Goal: Task Accomplishment & Management: Use online tool/utility

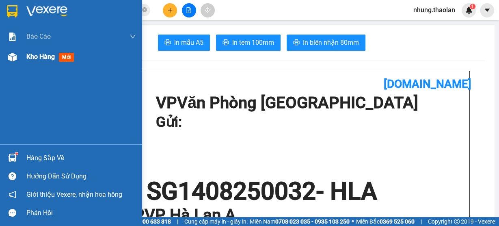
click at [34, 58] on span "Kho hàng" at bounding box center [40, 57] width 28 height 8
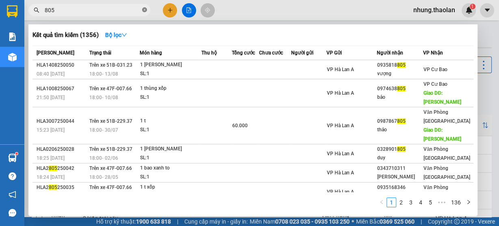
click at [143, 10] on icon "close-circle" at bounding box center [144, 9] width 5 height 5
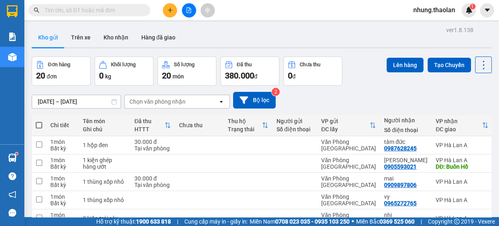
click at [104, 8] on input "text" at bounding box center [93, 10] width 96 height 9
click at [106, 16] on div "Kết quả [PERSON_NAME] ( 1356 ) Bộ lọc Mã ĐH Trạng thái Món hàng Thu hộ [PERSON_…" at bounding box center [79, 10] width 158 height 14
click at [106, 12] on input "text" at bounding box center [93, 10] width 96 height 9
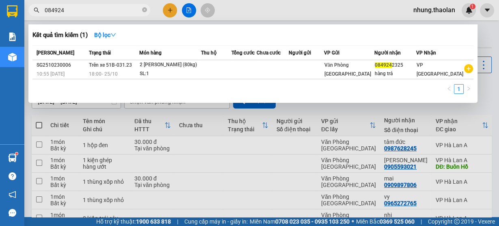
type input "08492"
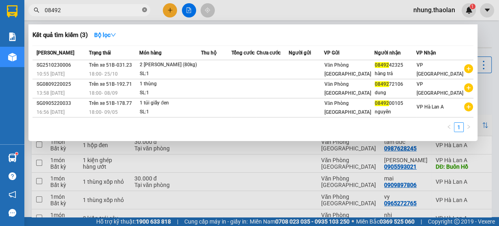
click at [144, 11] on icon "close-circle" at bounding box center [144, 9] width 5 height 5
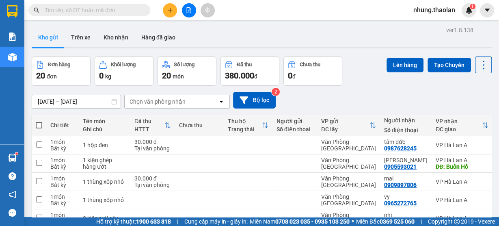
click at [119, 12] on input "text" at bounding box center [93, 10] width 96 height 9
type input "0"
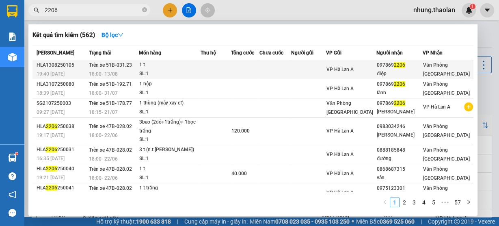
type input "2206"
click at [254, 70] on td at bounding box center [245, 69] width 28 height 19
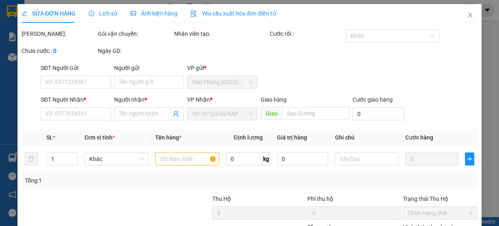
type input "0978692206"
type input "điệp"
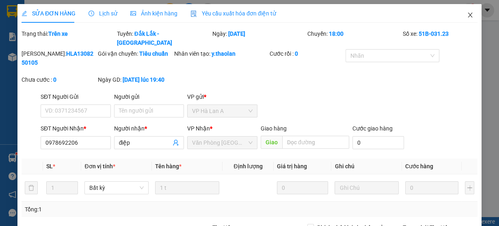
click at [467, 17] on icon "close" at bounding box center [469, 15] width 4 height 5
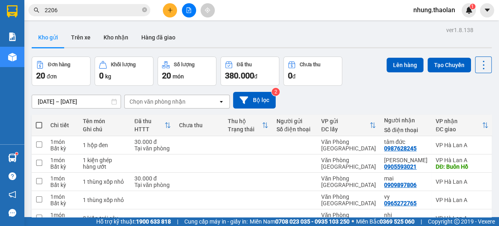
click at [166, 102] on div "Chọn văn phòng nhận" at bounding box center [157, 101] width 56 height 8
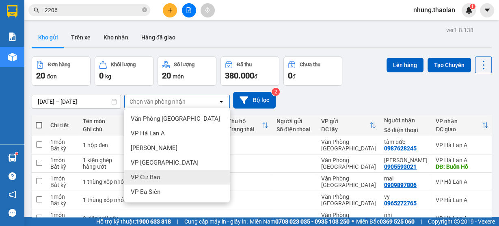
click at [154, 178] on span "VP Cư Bao" at bounding box center [146, 177] width 30 height 8
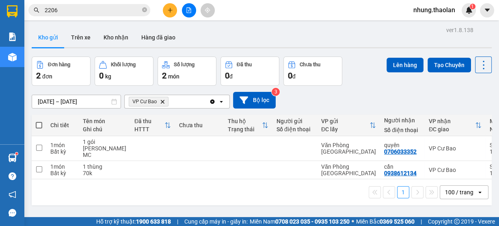
click at [193, 105] on div "VP Cư Bao Delete" at bounding box center [167, 101] width 84 height 13
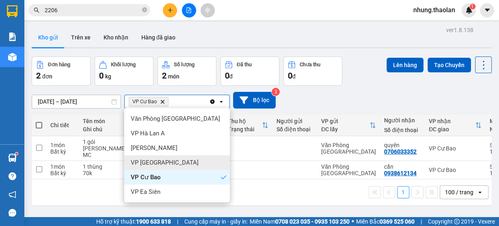
click at [177, 166] on div "VP [GEOGRAPHIC_DATA]" at bounding box center [176, 162] width 105 height 15
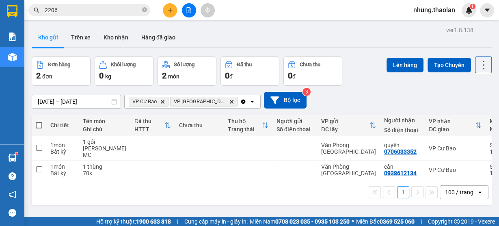
drag, startPoint x: 228, startPoint y: 100, endPoint x: 230, endPoint y: 106, distance: 6.3
click at [249, 100] on icon "open" at bounding box center [252, 101] width 6 height 6
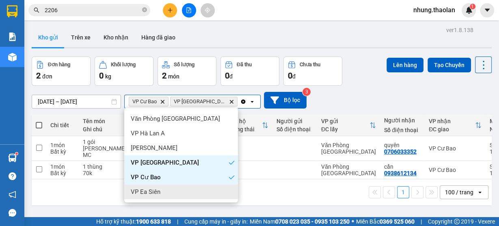
click at [195, 192] on div "VP Ea Siên" at bounding box center [181, 191] width 114 height 15
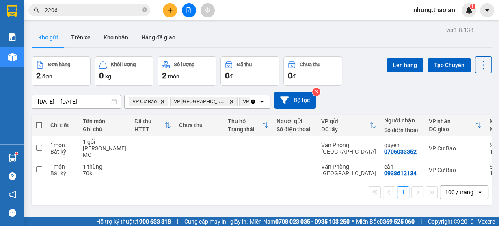
click at [38, 125] on span at bounding box center [39, 125] width 6 height 6
click at [39, 121] on input "checkbox" at bounding box center [39, 121] width 0 height 0
checkbox input "true"
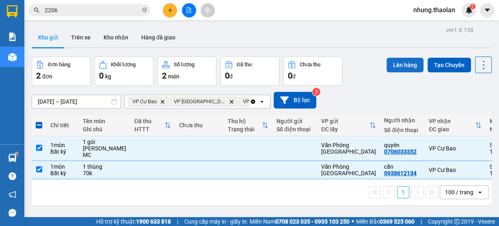
click at [404, 58] on button "Lên hàng" at bounding box center [404, 65] width 37 height 15
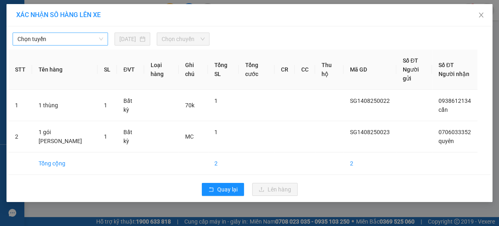
click at [78, 37] on span "Chọn tuyến" at bounding box center [60, 39] width 86 height 12
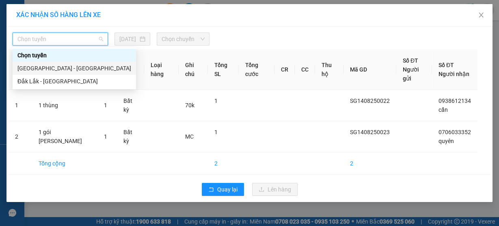
click at [74, 67] on div "[GEOGRAPHIC_DATA] - [GEOGRAPHIC_DATA]" at bounding box center [74, 68] width 114 height 9
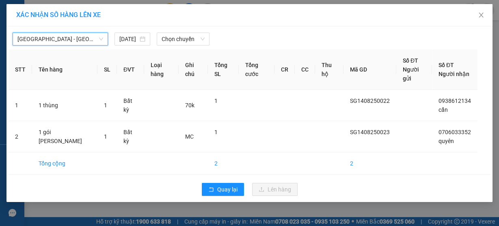
click at [198, 45] on div "[GEOGRAPHIC_DATA] - Đắk Lắk [GEOGRAPHIC_DATA] - [GEOGRAPHIC_DATA] [DATE] [PERSO…" at bounding box center [249, 113] width 486 height 175
click at [194, 41] on span "Chọn chuyến" at bounding box center [182, 39] width 43 height 12
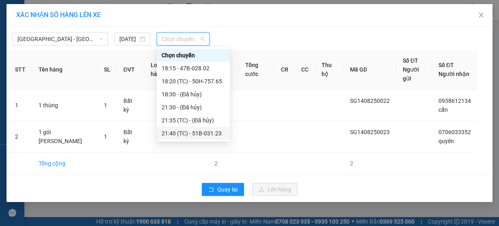
click at [204, 129] on div "21:40 (TC) - 51B-031.23" at bounding box center [192, 133] width 63 height 9
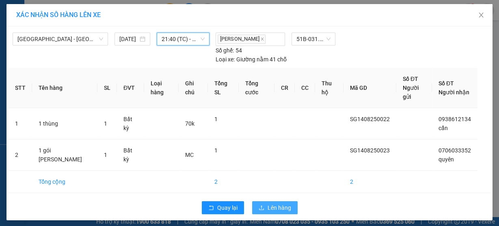
click at [282, 203] on span "Lên hàng" at bounding box center [279, 207] width 24 height 9
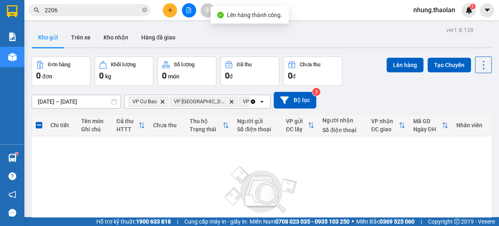
click at [252, 103] on icon "Clear all" at bounding box center [253, 101] width 6 height 6
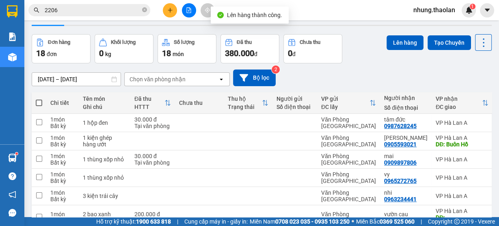
scroll to position [32, 0]
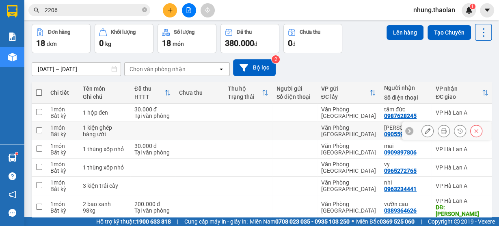
click at [424, 133] on icon at bounding box center [427, 131] width 6 height 6
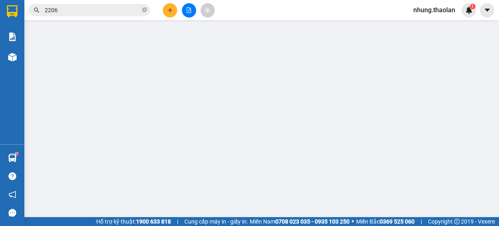
type input "0905593021"
type input "[PERSON_NAME]"
type input "Buôn Hồ"
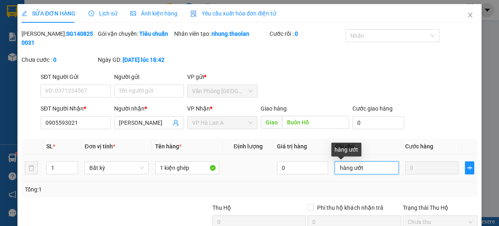
click at [370, 170] on input "hàng ướt" at bounding box center [366, 167] width 64 height 13
drag, startPoint x: 363, startPoint y: 168, endPoint x: 292, endPoint y: 182, distance: 71.9
click at [289, 181] on div "SL * Đơn vị tính * Tên hàng * Định [PERSON_NAME] trị hàng Ghi [PERSON_NAME] hàn…" at bounding box center [250, 167] width 456 height 58
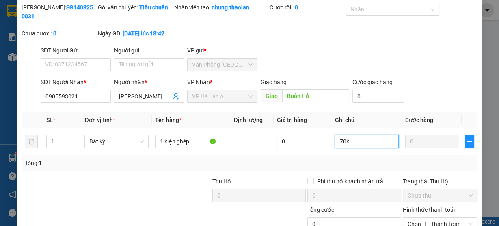
scroll to position [84, 0]
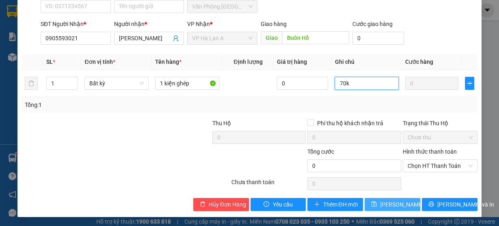
type input "70k"
click at [399, 204] on span "[PERSON_NAME] đổi" at bounding box center [406, 204] width 52 height 9
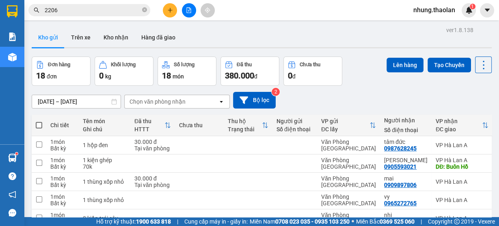
click at [201, 106] on div "Chọn văn phòng nhận" at bounding box center [171, 101] width 93 height 13
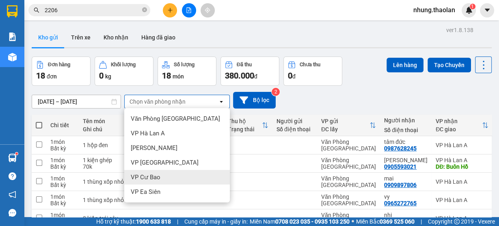
click at [166, 176] on div "VP Cư Bao" at bounding box center [176, 177] width 105 height 15
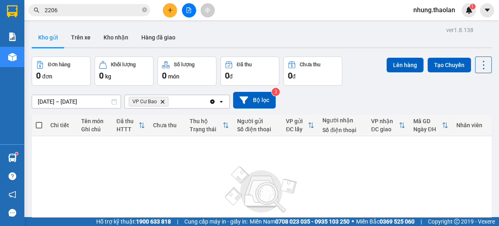
click at [178, 101] on div "VP Cư Bao Delete" at bounding box center [167, 101] width 84 height 13
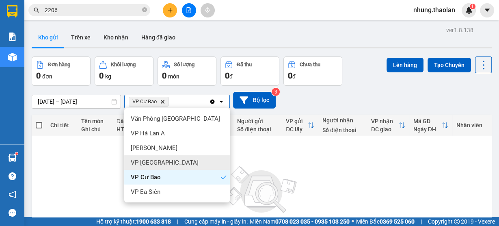
click at [165, 163] on div "VP [GEOGRAPHIC_DATA]" at bounding box center [176, 162] width 105 height 15
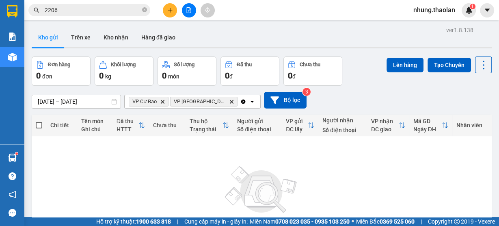
click at [249, 101] on icon "open" at bounding box center [252, 101] width 6 height 6
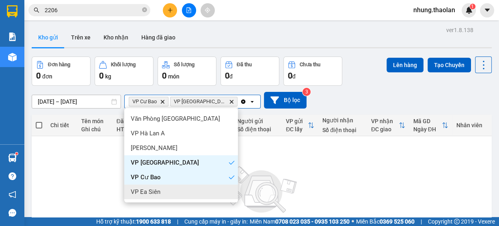
click at [176, 191] on div "VP Ea Siên" at bounding box center [181, 191] width 114 height 15
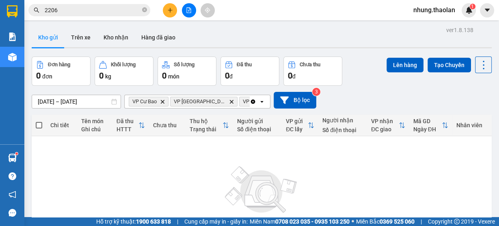
click at [254, 102] on icon "Clear all" at bounding box center [253, 101] width 4 height 4
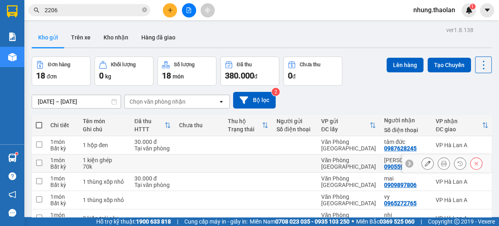
click at [287, 171] on td at bounding box center [294, 163] width 45 height 18
checkbox input "true"
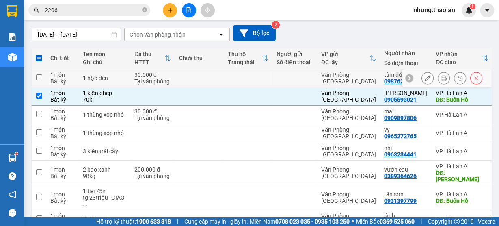
scroll to position [97, 0]
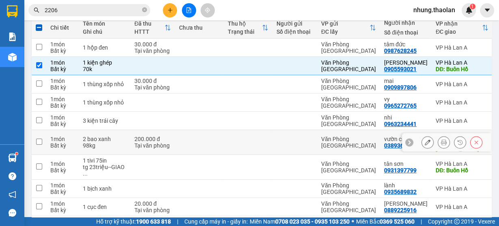
click at [276, 145] on div at bounding box center [294, 142] width 37 height 6
checkbox input "true"
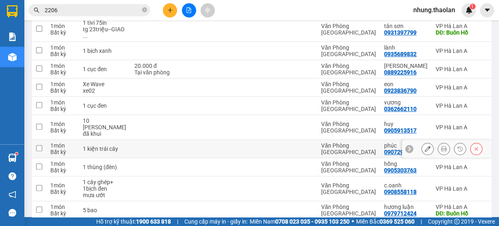
scroll to position [318, 0]
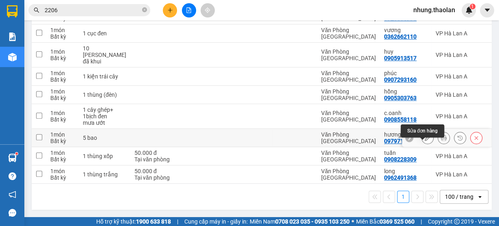
click at [424, 137] on icon at bounding box center [427, 138] width 6 height 6
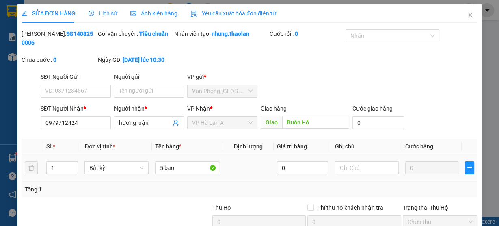
type input "0979712424"
type input "hương luận"
type input "Buôn Hồ"
click at [366, 171] on input "text" at bounding box center [366, 167] width 64 height 13
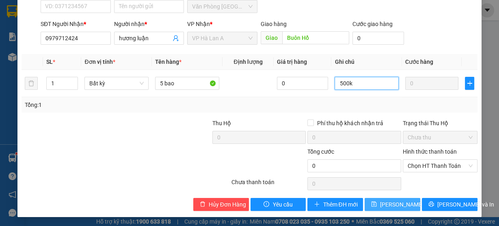
type input "500k"
click at [397, 207] on span "[PERSON_NAME] đổi" at bounding box center [406, 204] width 52 height 9
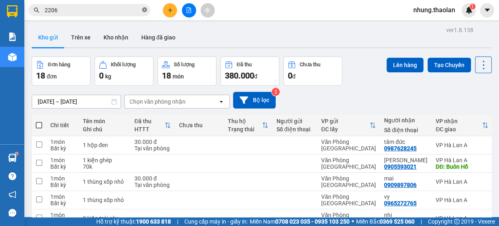
click at [144, 9] on icon "close-circle" at bounding box center [144, 9] width 5 height 5
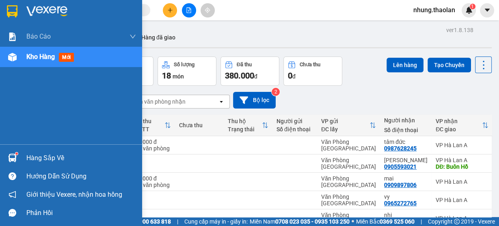
click at [38, 52] on div "Kho hàng mới" at bounding box center [51, 57] width 51 height 10
click at [30, 60] on span "Kho hàng" at bounding box center [40, 57] width 28 height 8
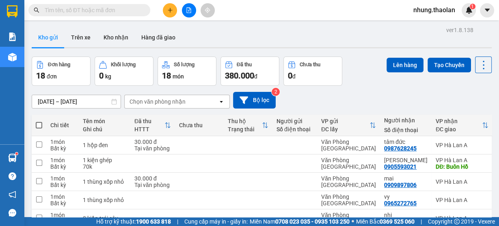
click at [95, 11] on input "text" at bounding box center [93, 10] width 96 height 9
click at [103, 8] on input "text" at bounding box center [93, 10] width 96 height 9
click at [113, 13] on input "text" at bounding box center [93, 10] width 96 height 9
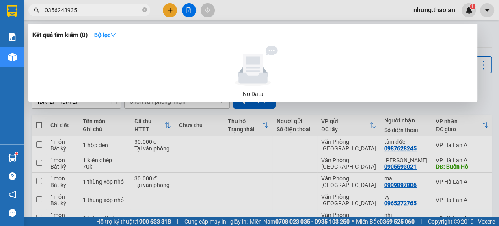
type input "0356243935"
click at [144, 10] on icon "close-circle" at bounding box center [144, 9] width 5 height 5
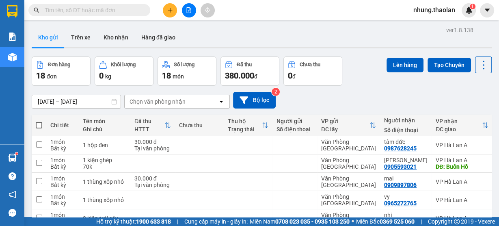
click at [107, 13] on input "text" at bounding box center [93, 10] width 96 height 9
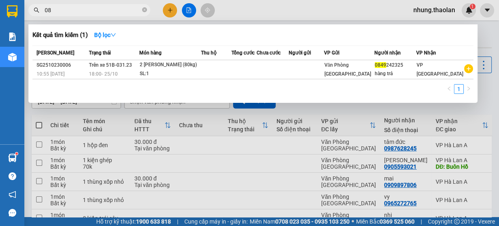
type input "0"
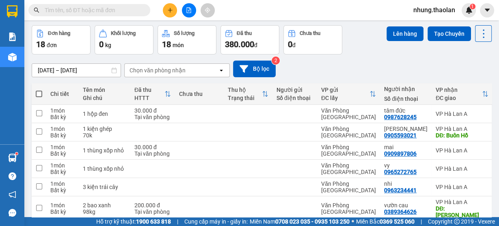
scroll to position [65, 0]
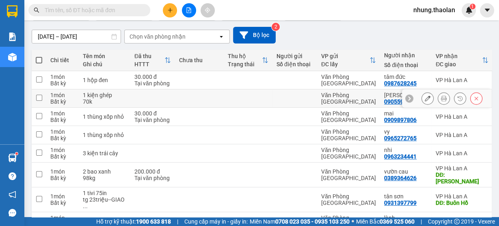
click at [225, 97] on td at bounding box center [248, 98] width 49 height 18
checkbox input "true"
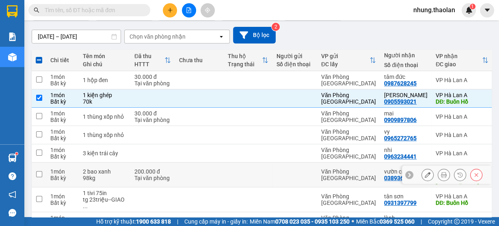
click at [249, 179] on td at bounding box center [248, 174] width 49 height 25
checkbox input "true"
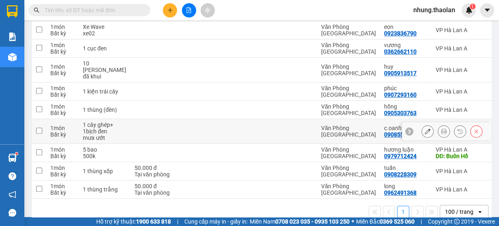
scroll to position [318, 0]
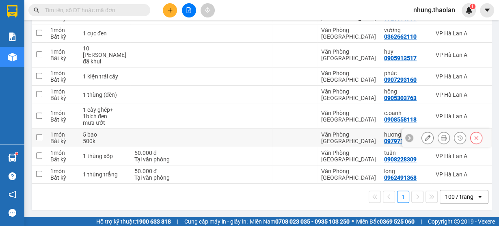
click at [321, 137] on div "Văn Phòng [GEOGRAPHIC_DATA]" at bounding box center [348, 137] width 55 height 13
checkbox input "true"
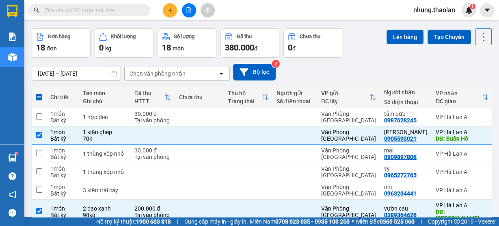
scroll to position [0, 0]
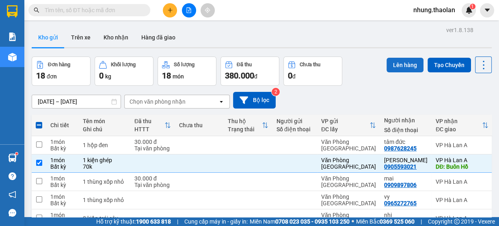
click at [390, 66] on button "Lên hàng" at bounding box center [404, 65] width 37 height 15
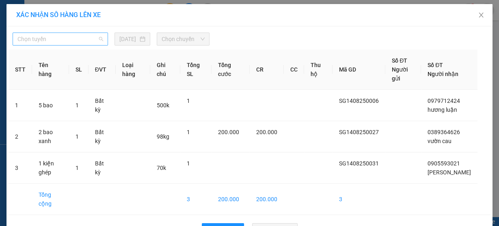
click at [79, 41] on span "Chọn tuyến" at bounding box center [60, 39] width 86 height 12
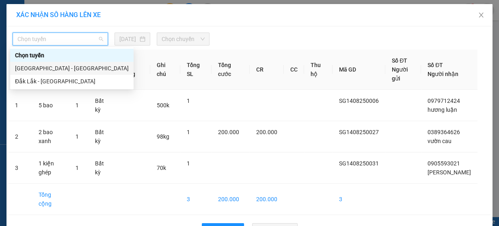
click at [59, 70] on div "[GEOGRAPHIC_DATA] - [GEOGRAPHIC_DATA]" at bounding box center [72, 68] width 114 height 9
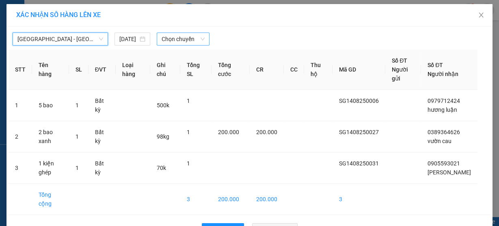
click at [172, 38] on span "Chọn chuyến" at bounding box center [182, 39] width 43 height 12
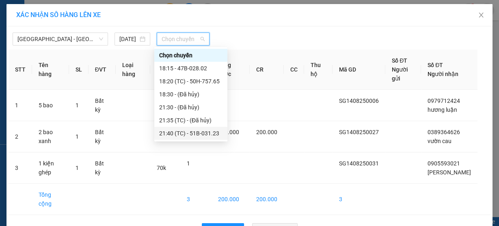
click at [182, 133] on div "21:40 (TC) - 51B-031.23" at bounding box center [190, 133] width 63 height 9
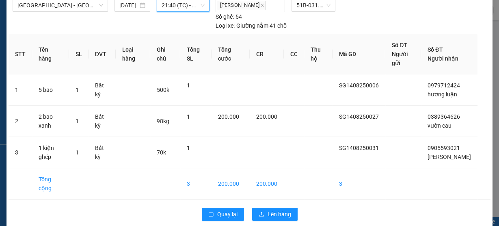
scroll to position [34, 0]
click at [274, 209] on span "Lên hàng" at bounding box center [279, 213] width 24 height 9
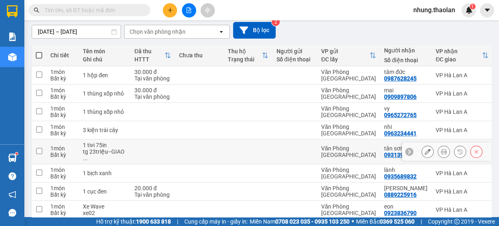
scroll to position [97, 0]
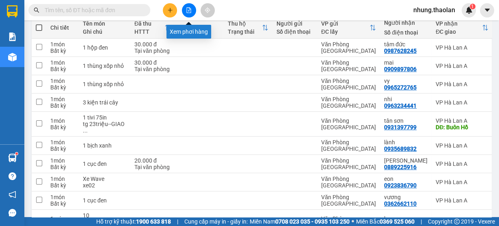
click at [190, 13] on icon "file-add" at bounding box center [189, 10] width 4 height 6
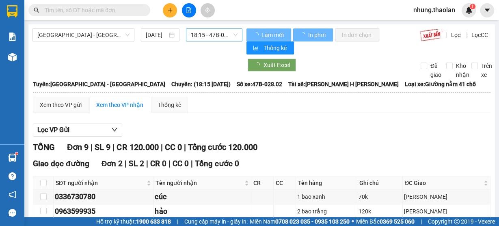
click at [215, 37] on span "18:15 - 47B-028.02" at bounding box center [214, 35] width 47 height 12
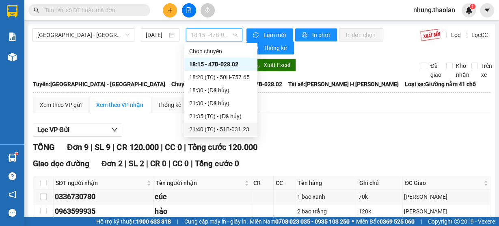
click at [236, 126] on div "21:40 (TC) - 51B-031.23" at bounding box center [220, 129] width 63 height 9
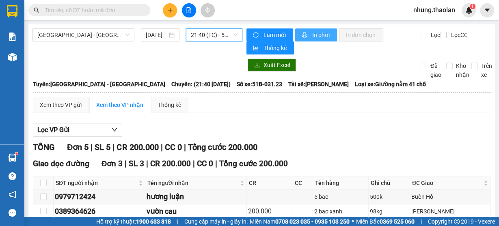
click at [314, 32] on span "In phơi" at bounding box center [321, 34] width 19 height 9
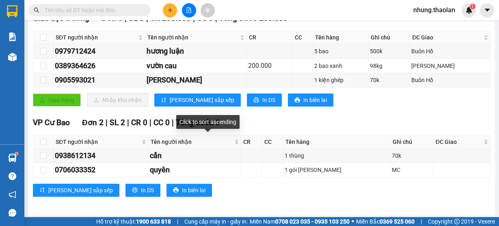
scroll to position [15, 0]
